Goal: Information Seeking & Learning: Learn about a topic

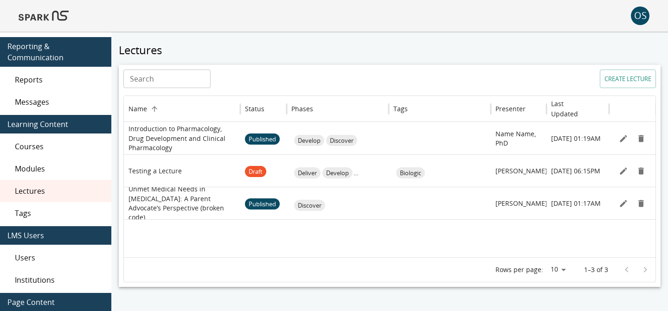
click at [49, 17] on img at bounding box center [44, 16] width 50 height 22
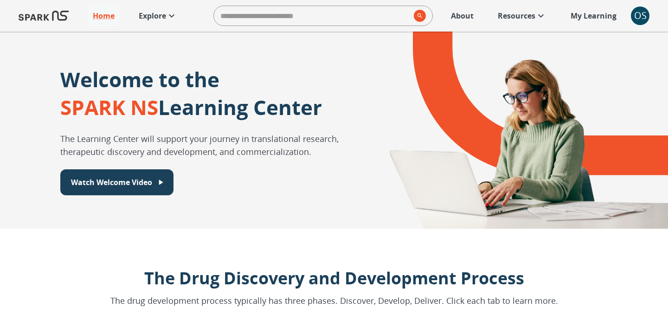
click at [163, 19] on p "Explore" at bounding box center [152, 15] width 27 height 11
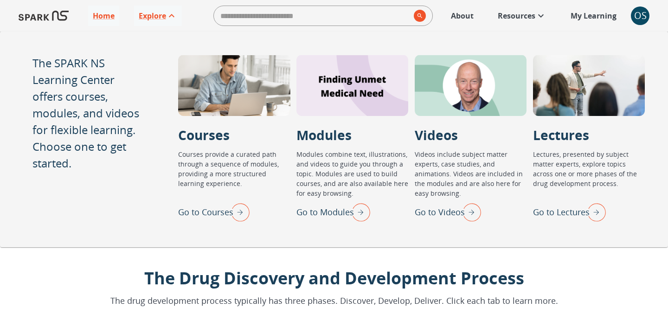
click at [578, 207] on p "Go to Lectures" at bounding box center [561, 212] width 57 height 13
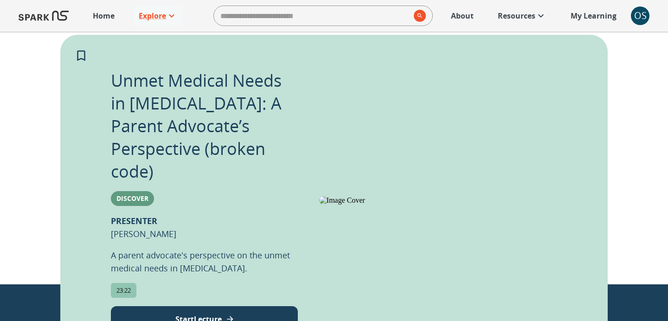
scroll to position [539, 0]
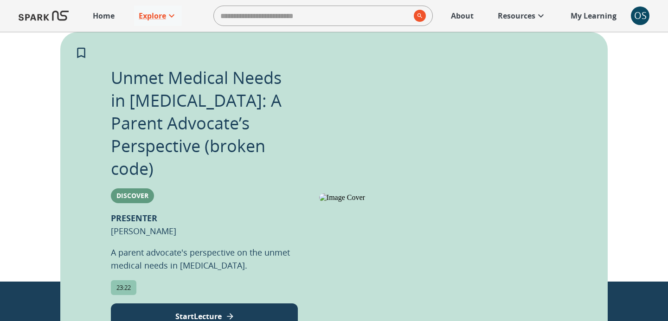
click at [207, 311] on p "Start Lecture" at bounding box center [198, 316] width 46 height 11
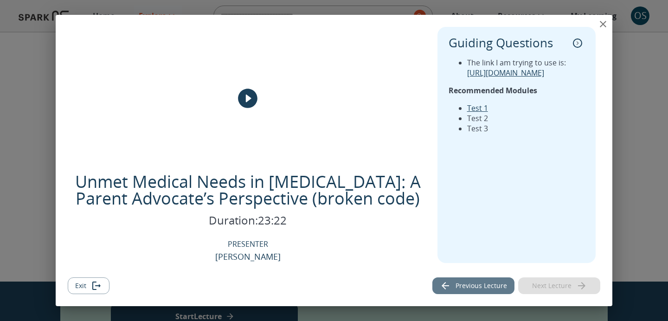
click at [484, 283] on button "Previous Lecture" at bounding box center [474, 286] width 82 height 17
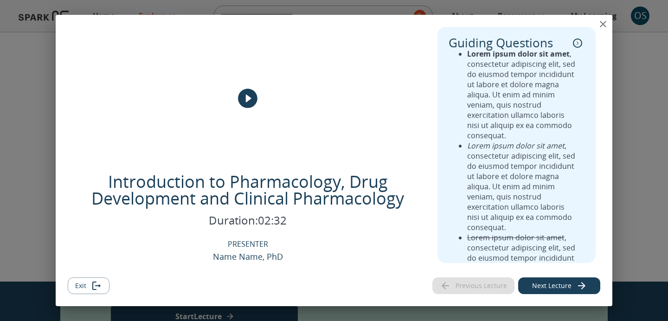
scroll to position [0, 0]
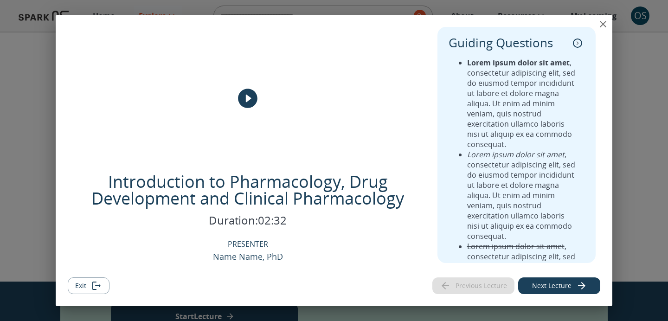
click at [580, 42] on icon "collapse" at bounding box center [577, 43] width 9 height 9
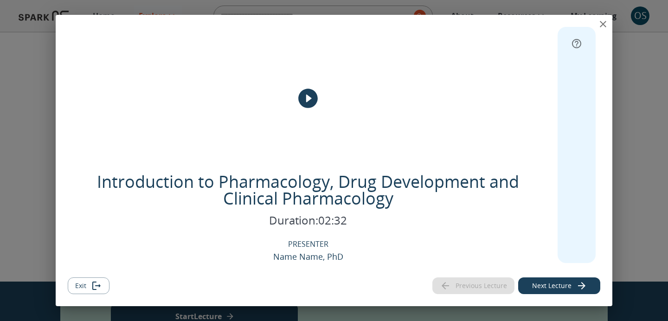
click at [563, 283] on button "Next Lecture" at bounding box center [559, 286] width 82 height 17
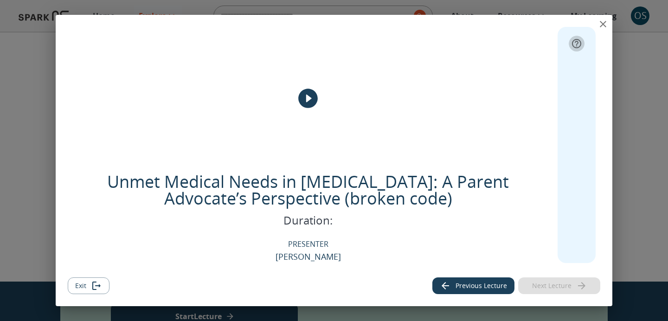
click at [578, 47] on icon "expand" at bounding box center [576, 43] width 9 height 9
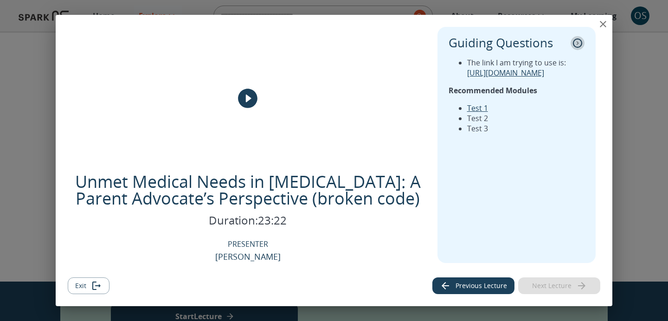
click at [578, 46] on icon "collapse" at bounding box center [577, 43] width 9 height 9
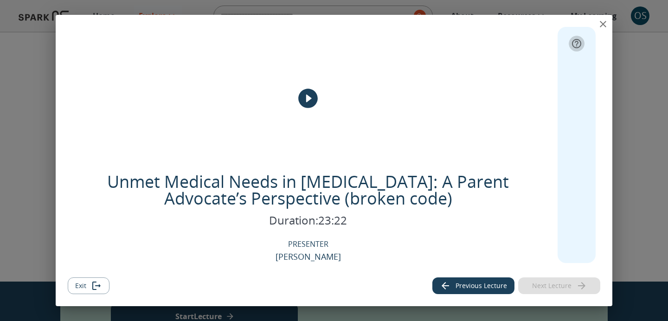
click at [578, 46] on icon "expand" at bounding box center [576, 43] width 11 height 11
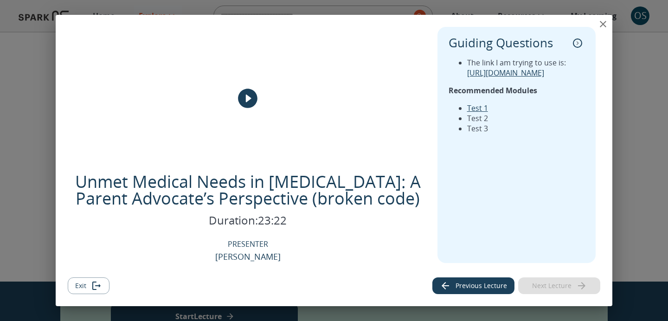
click at [578, 46] on icon "collapse" at bounding box center [577, 43] width 9 height 9
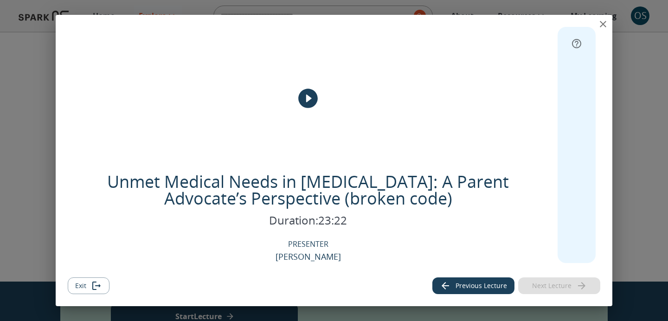
click at [578, 46] on icon "expand" at bounding box center [576, 43] width 11 height 11
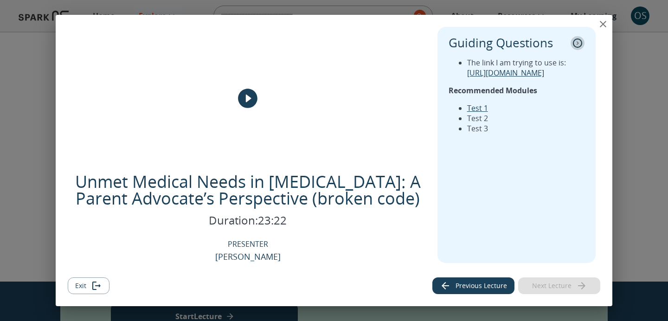
click at [578, 46] on icon "collapse" at bounding box center [577, 43] width 9 height 9
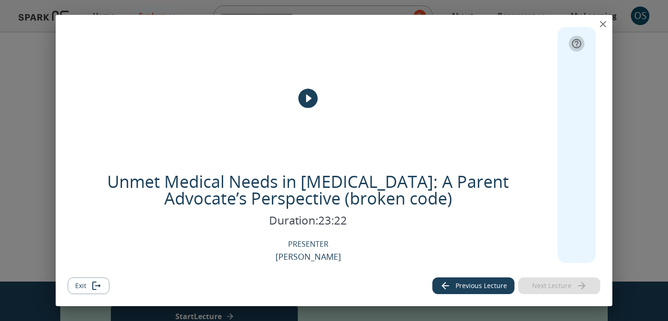
click at [578, 46] on icon "expand" at bounding box center [576, 43] width 11 height 11
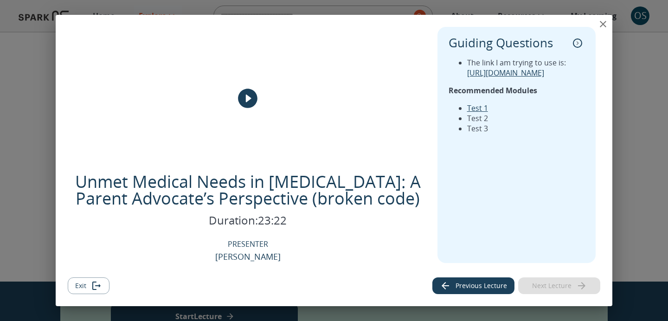
click at [101, 288] on icon "Exit" at bounding box center [96, 285] width 11 height 11
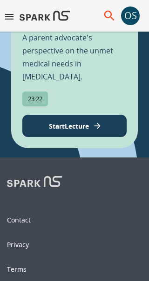
scroll to position [812, 0]
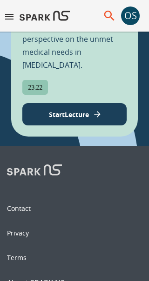
click at [55, 119] on p "Start Lecture" at bounding box center [69, 115] width 40 height 10
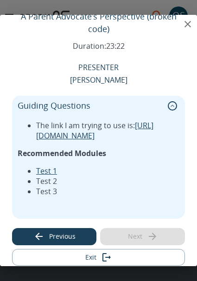
scroll to position [126, 0]
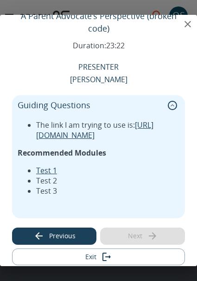
click at [77, 227] on button "Previous" at bounding box center [54, 235] width 84 height 17
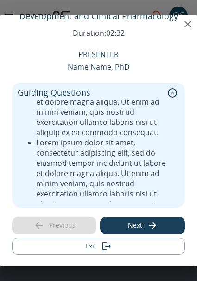
scroll to position [128, 0]
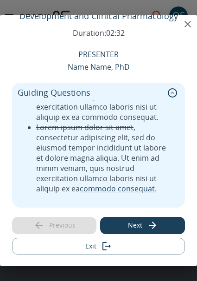
click at [89, 247] on button "Exit" at bounding box center [98, 246] width 173 height 17
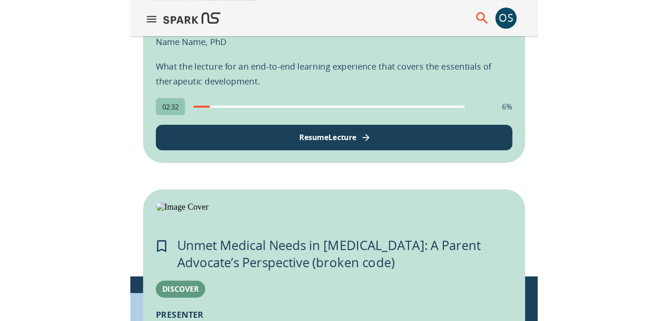
scroll to position [515, 0]
